Goal: Information Seeking & Learning: Learn about a topic

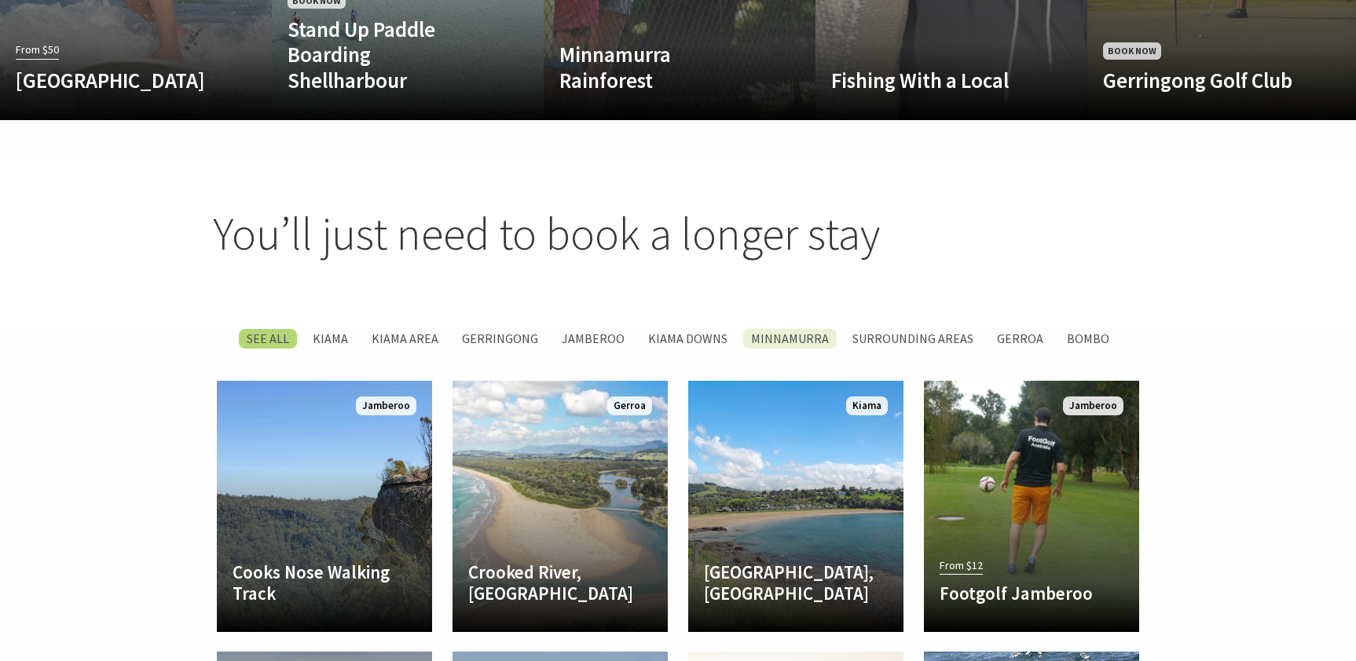
scroll to position [1914, 0]
click at [794, 329] on label "Minnamurra" at bounding box center [789, 339] width 93 height 20
click at [0, 0] on input "Minnamurra" at bounding box center [0, 0] width 0 height 0
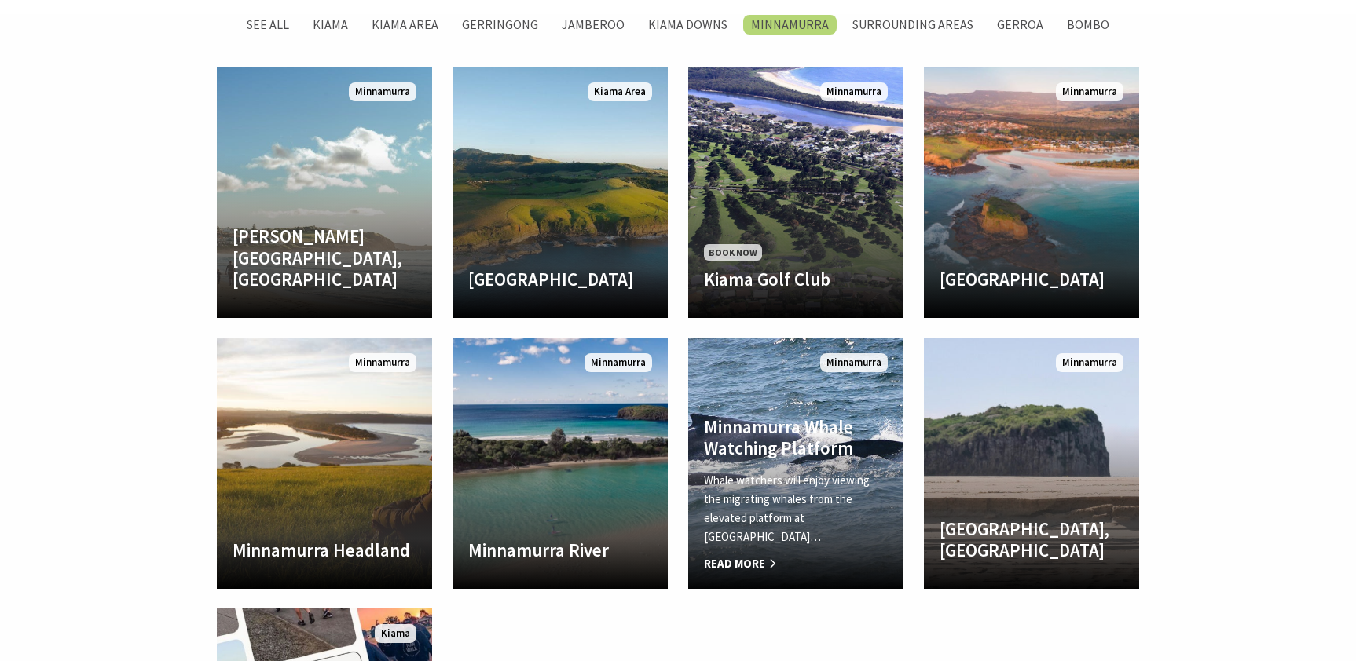
scroll to position [2228, 0]
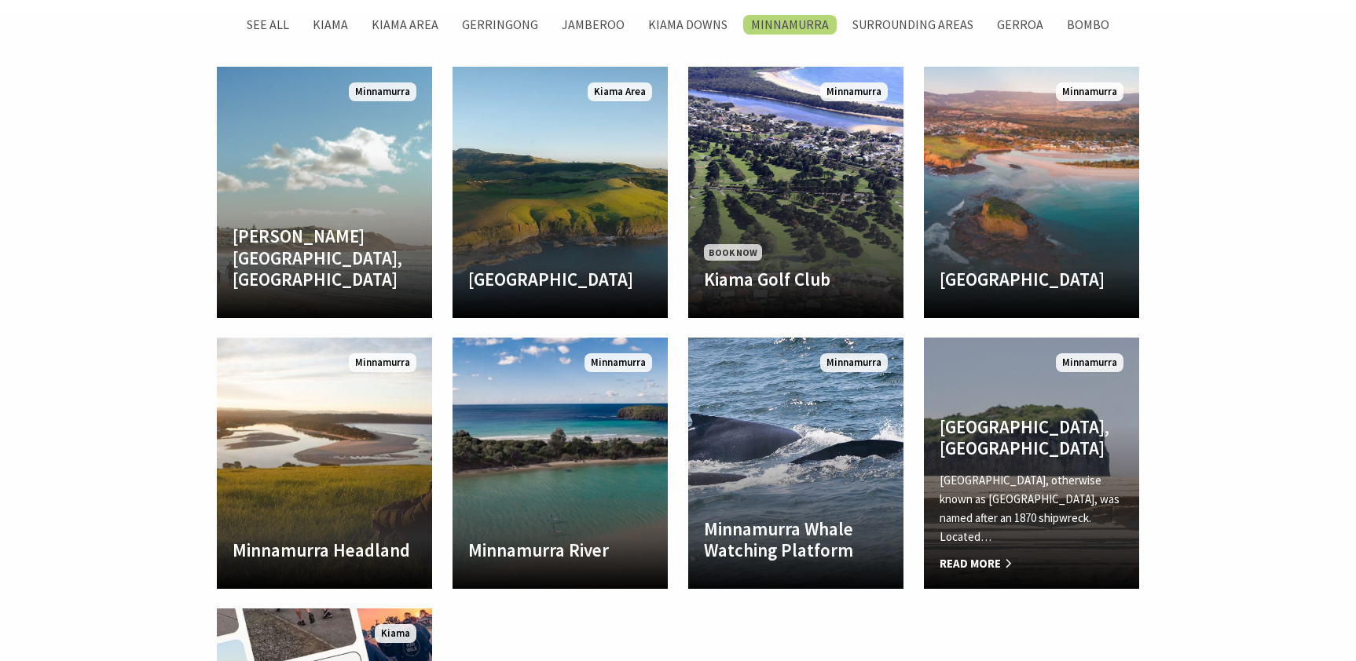
click at [992, 453] on h4 "Rangoon Island, Minnamurra" at bounding box center [1031, 437] width 184 height 43
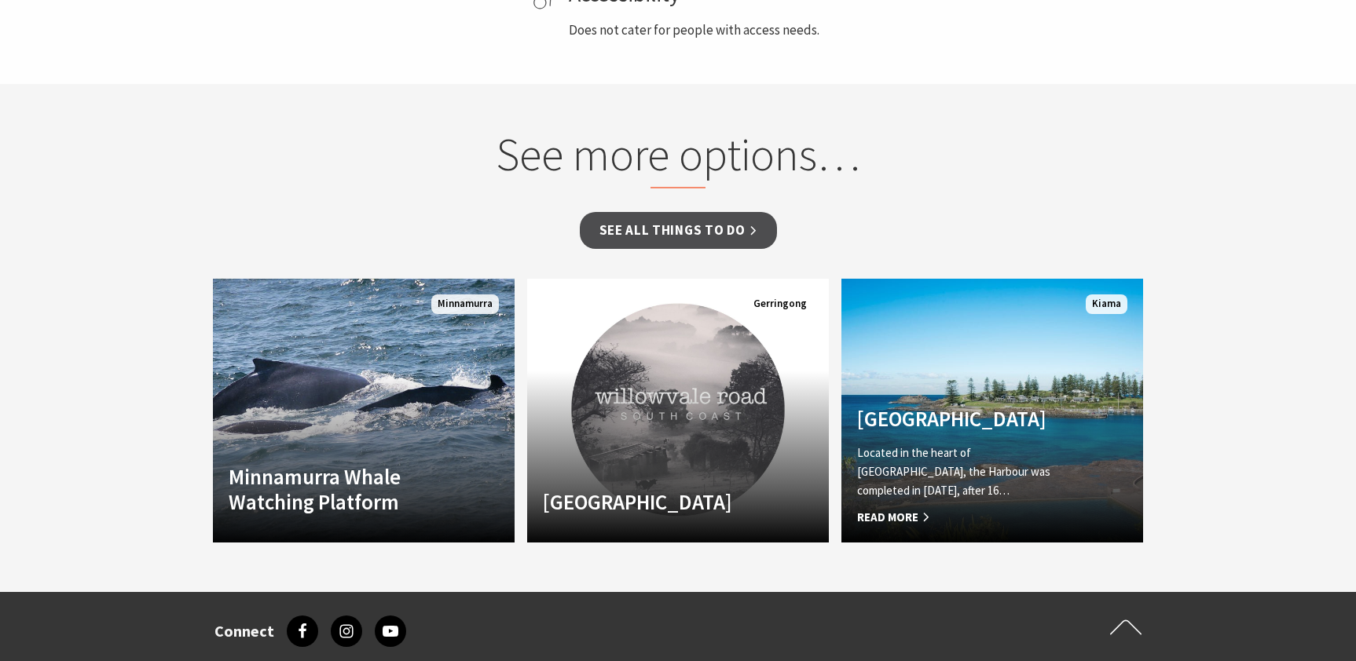
scroll to position [1003, 0]
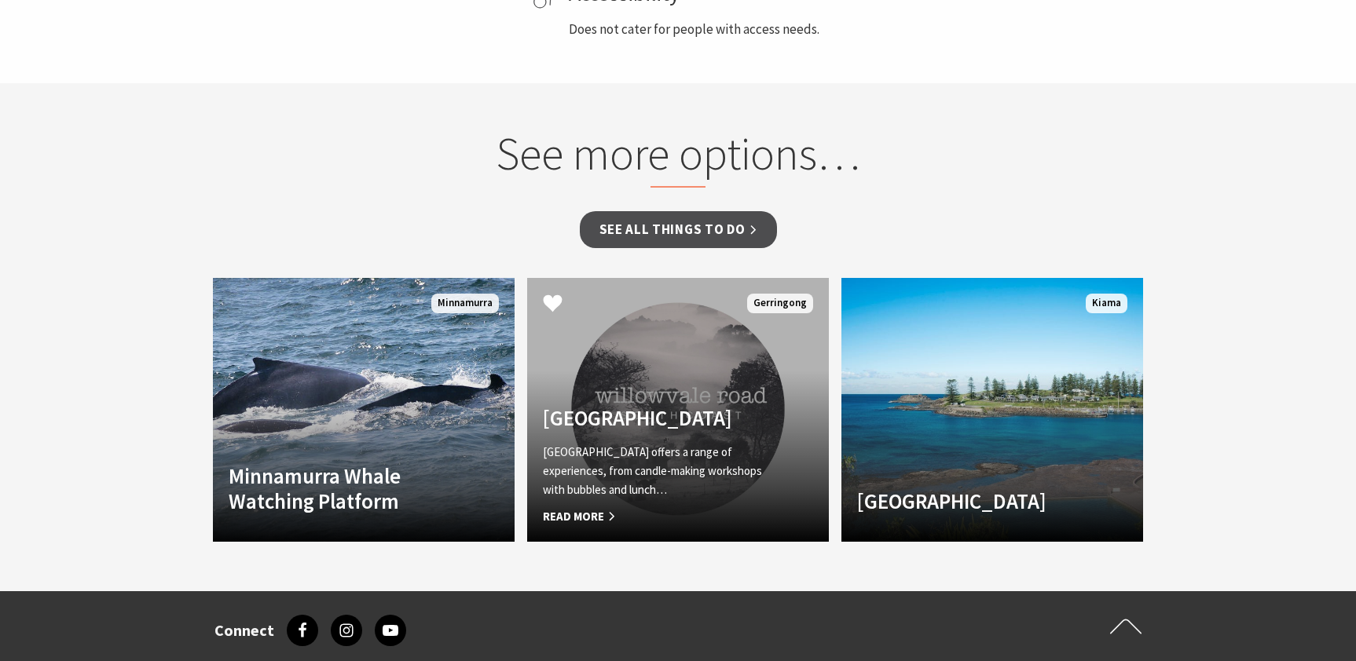
click at [674, 377] on link "Another Image Used Willowvale Road Willowvale Road offers a range of experience…" at bounding box center [678, 410] width 302 height 264
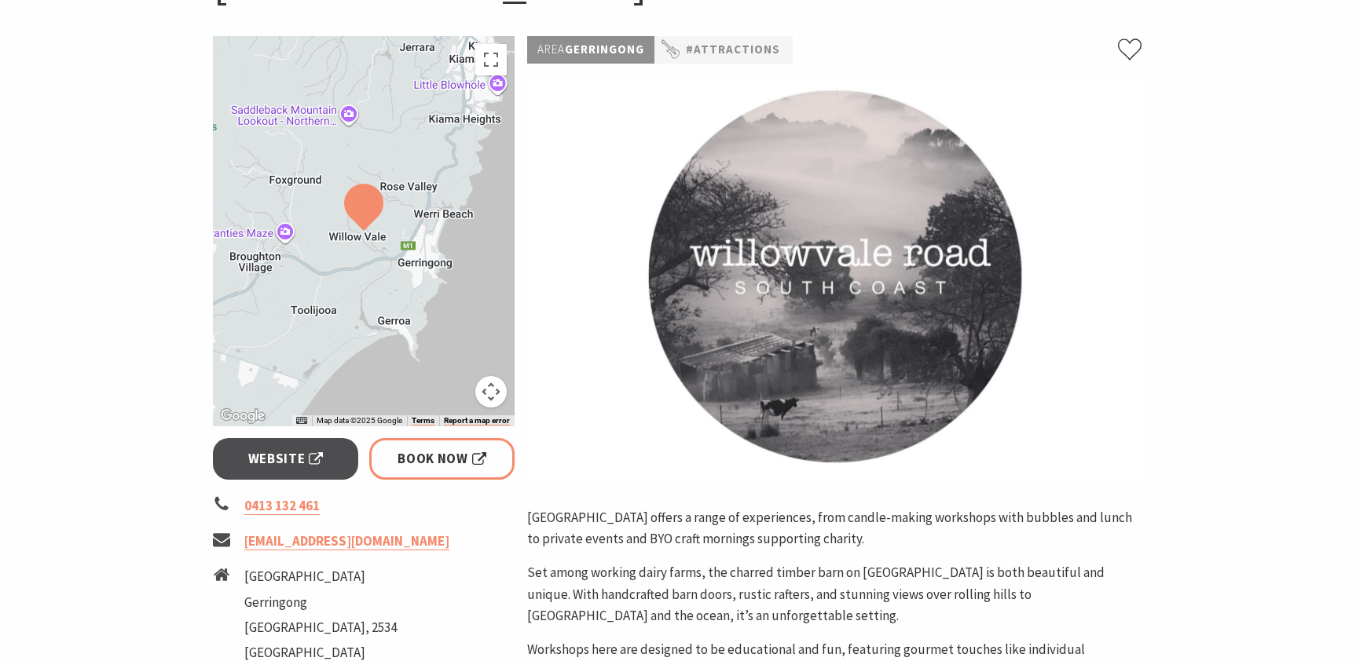
scroll to position [258, 0]
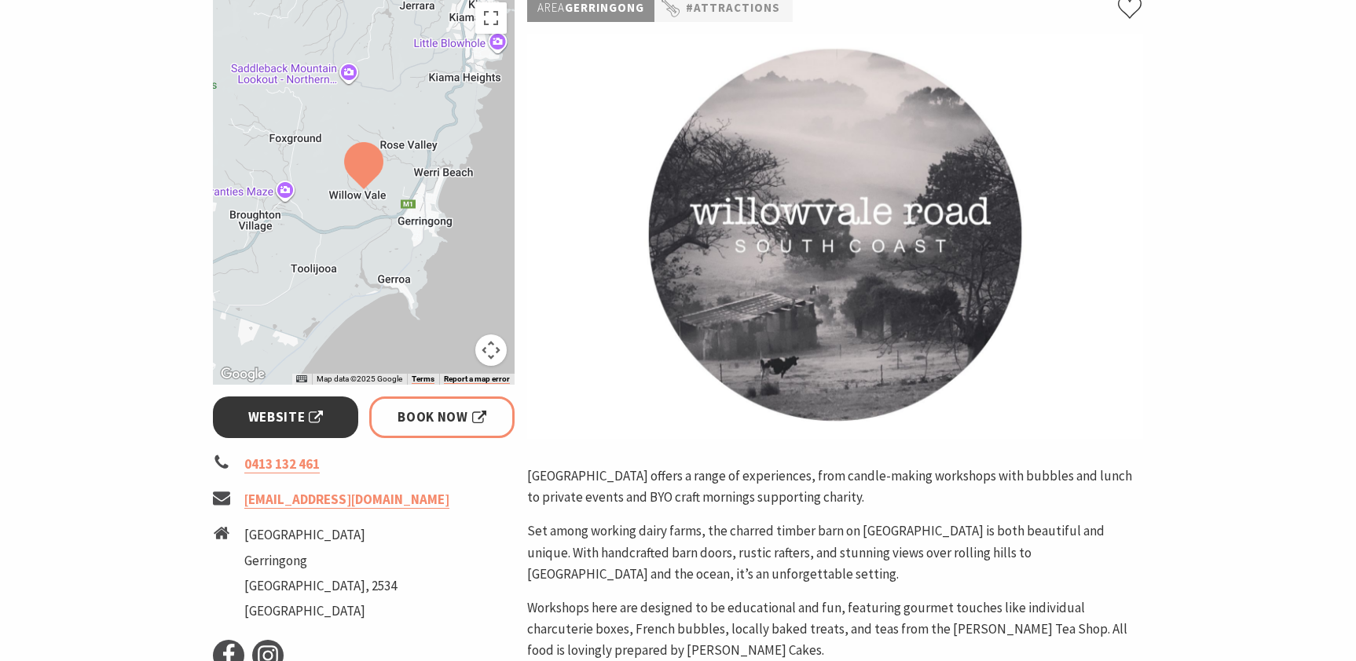
click at [287, 417] on span "Website" at bounding box center [285, 417] width 75 height 21
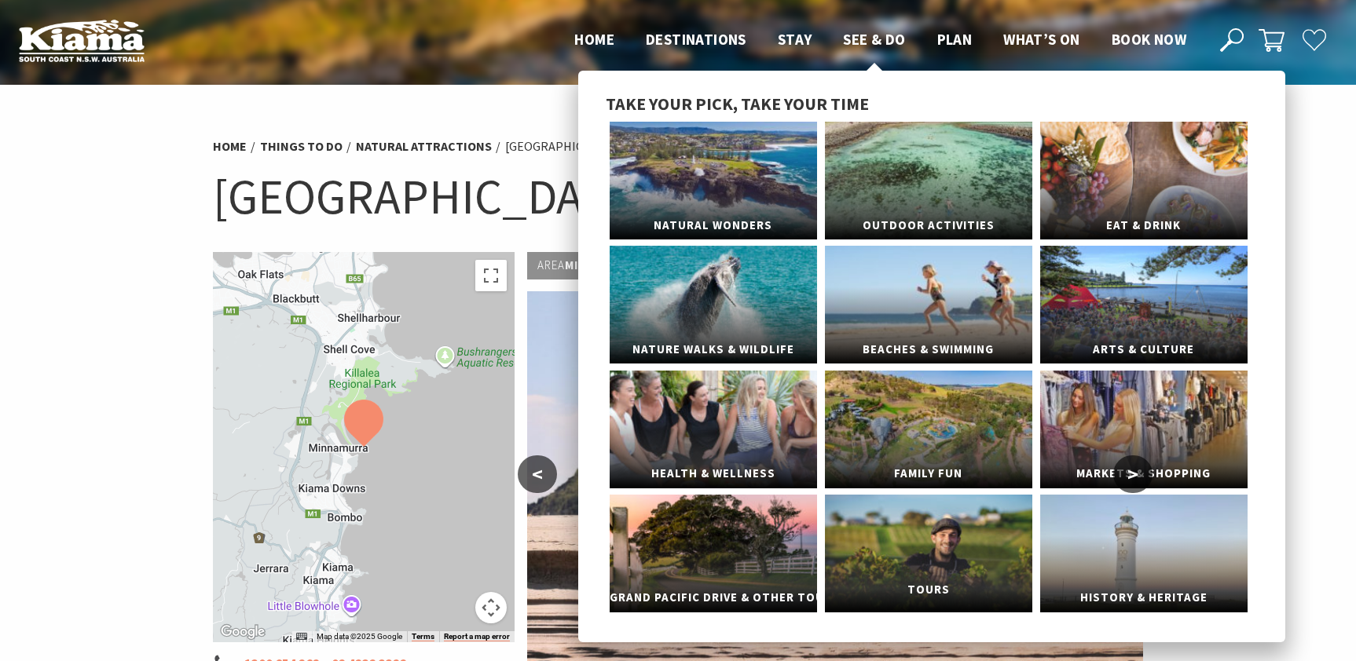
click at [932, 559] on link "Tours" at bounding box center [928, 554] width 207 height 118
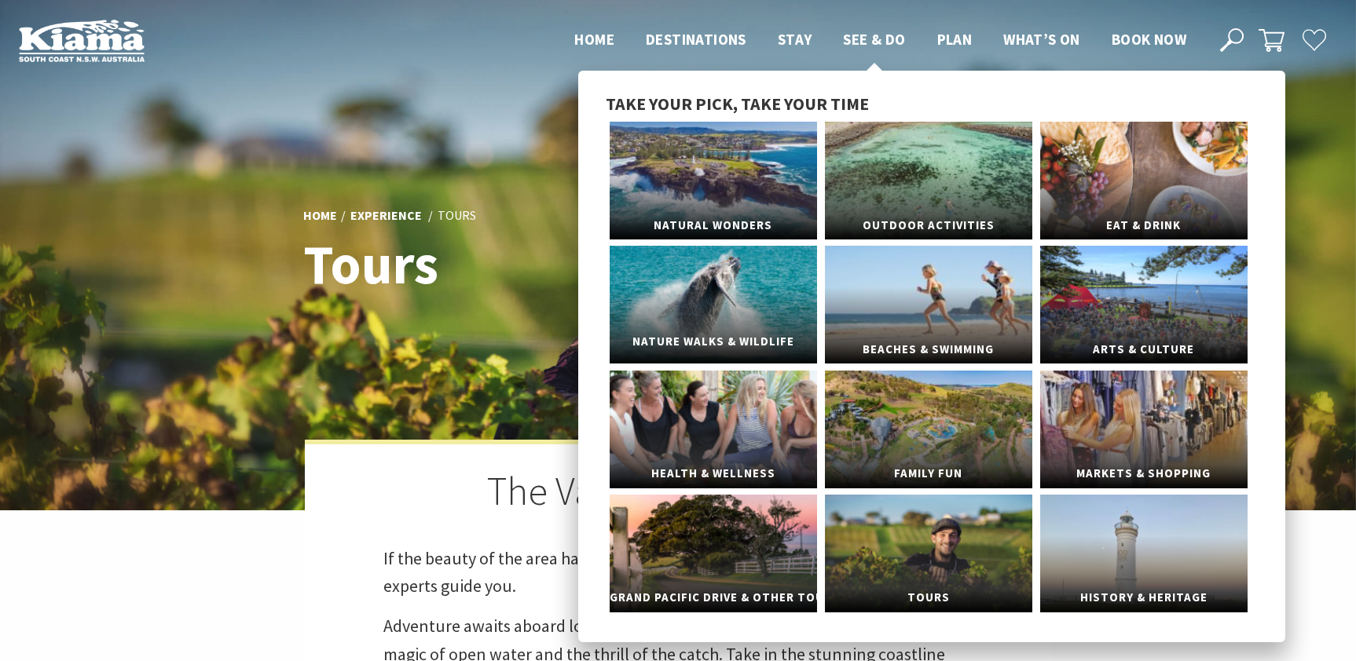
click at [723, 320] on link "Nature Walks & Wildlife" at bounding box center [713, 305] width 207 height 118
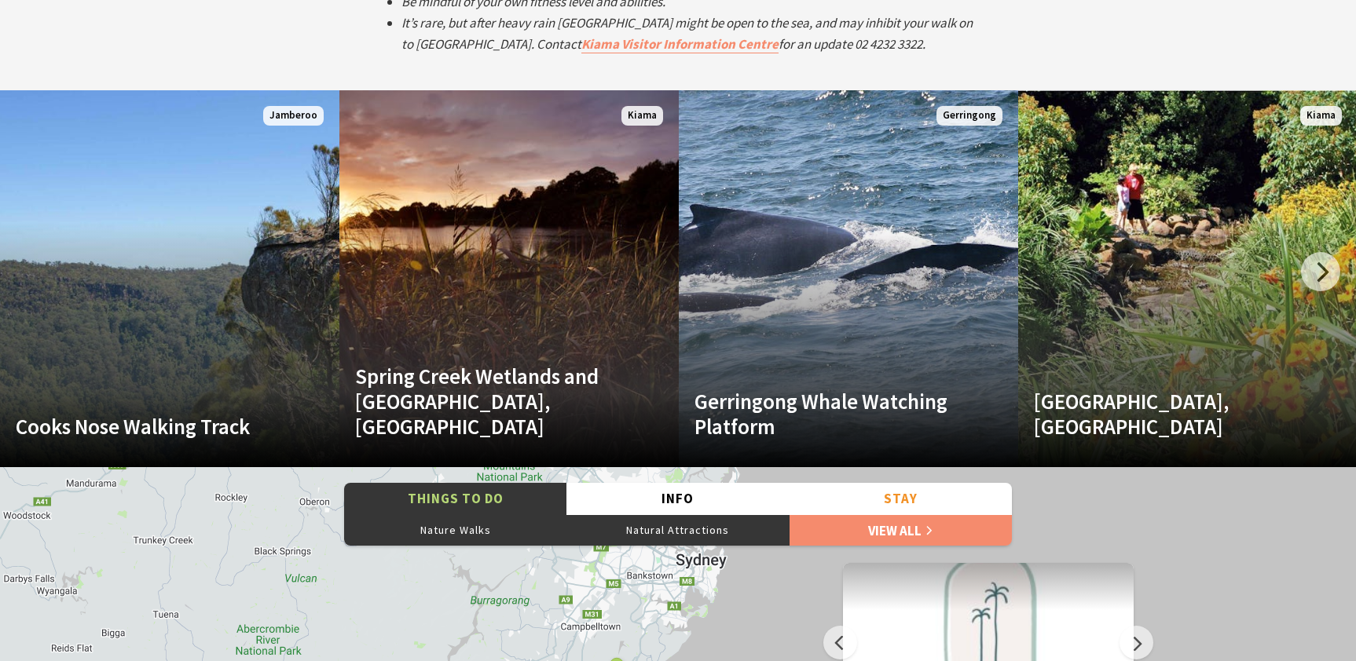
scroll to position [2998, 0]
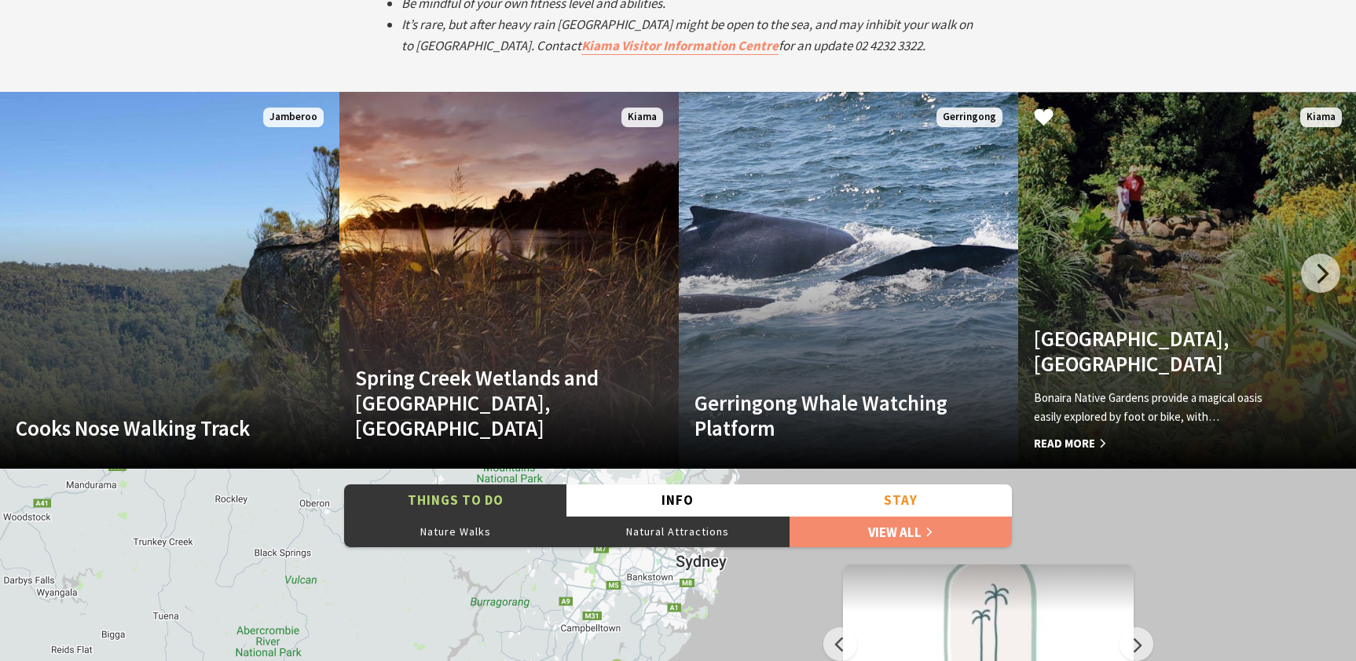
click at [1145, 297] on link "Bonaira Native Gardens, Kiama Bonaira Native Gardens provide a magical oasis ea…" at bounding box center [1187, 280] width 339 height 377
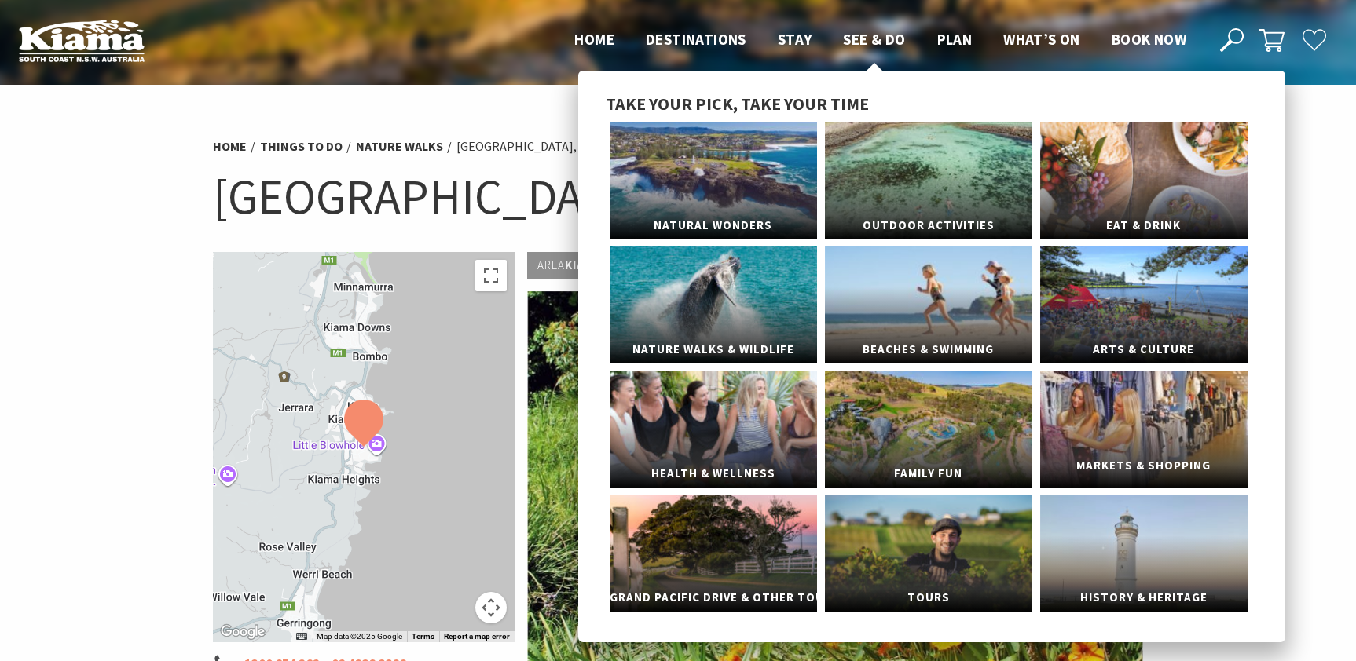
click at [1153, 463] on span "Markets & Shopping" at bounding box center [1143, 466] width 207 height 29
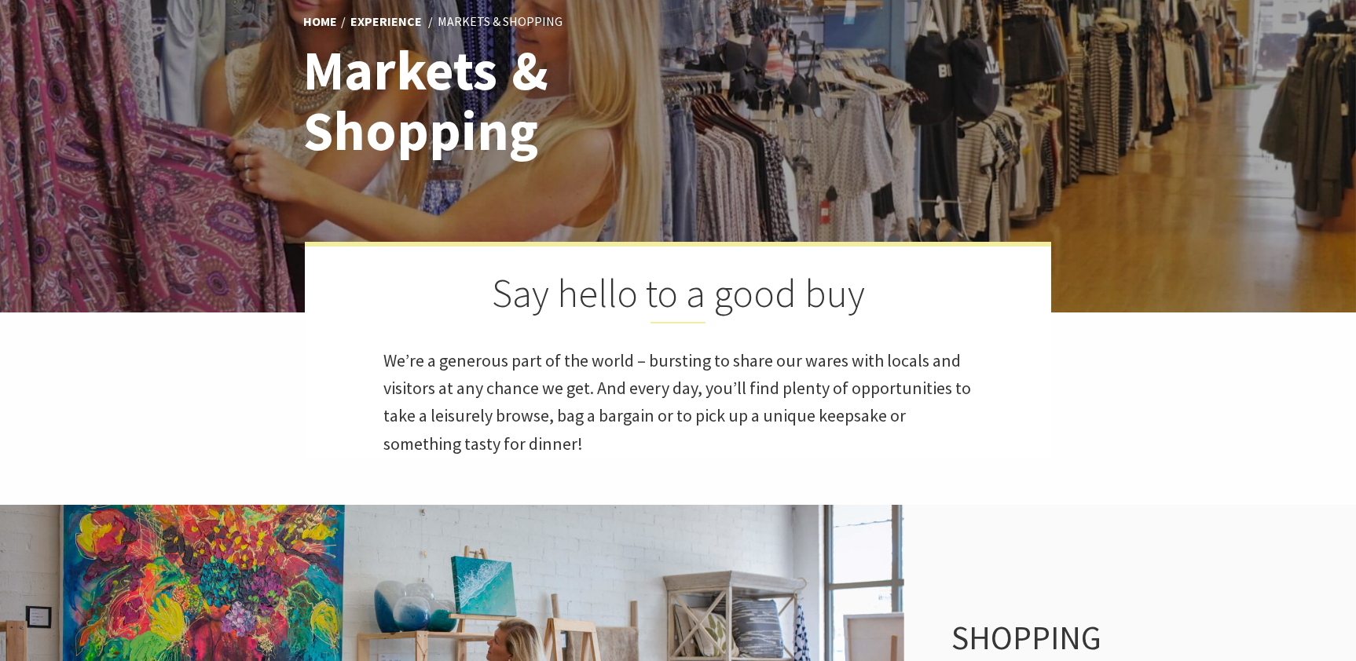
scroll to position [40, 0]
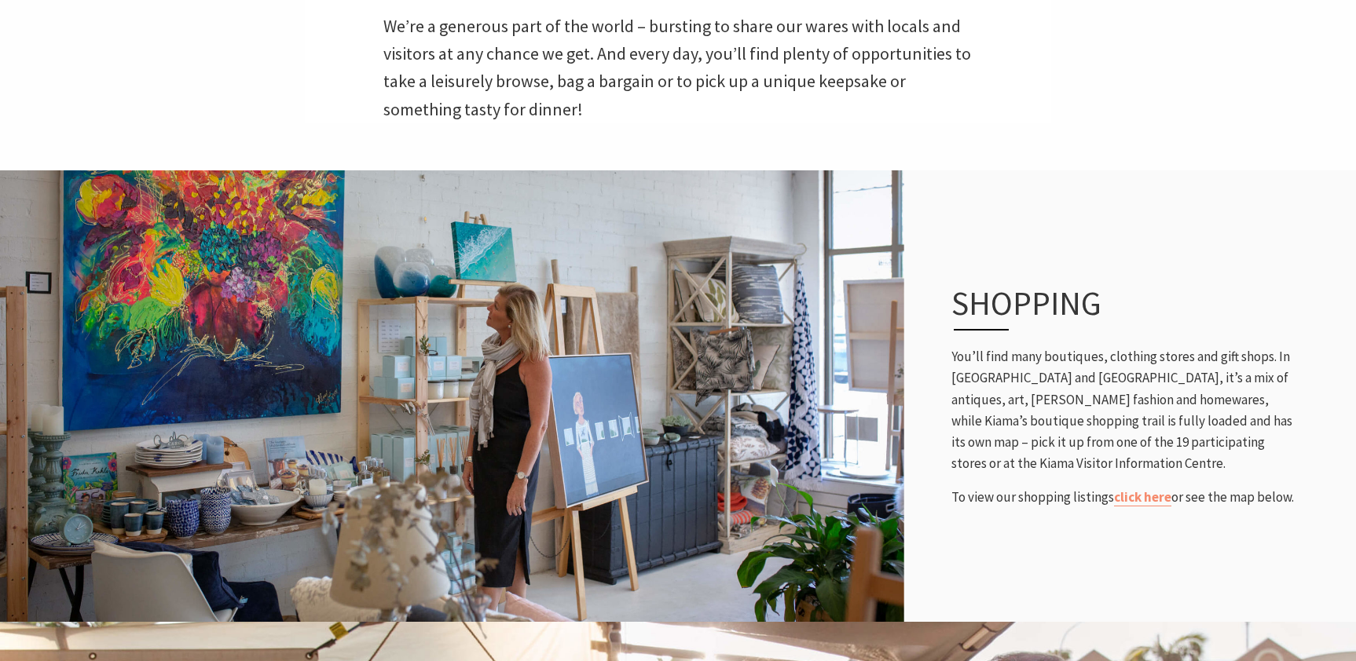
scroll to position [618, 1352]
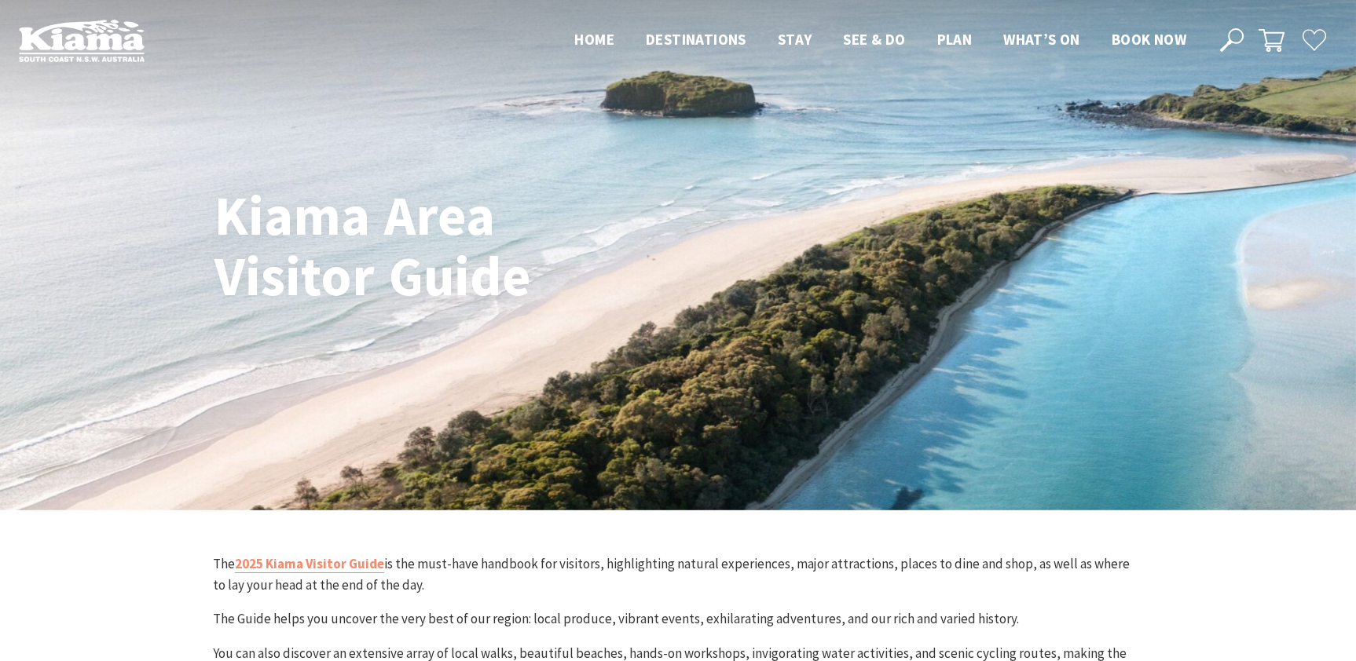
scroll to position [703, 0]
